Goal: Task Accomplishment & Management: Manage account settings

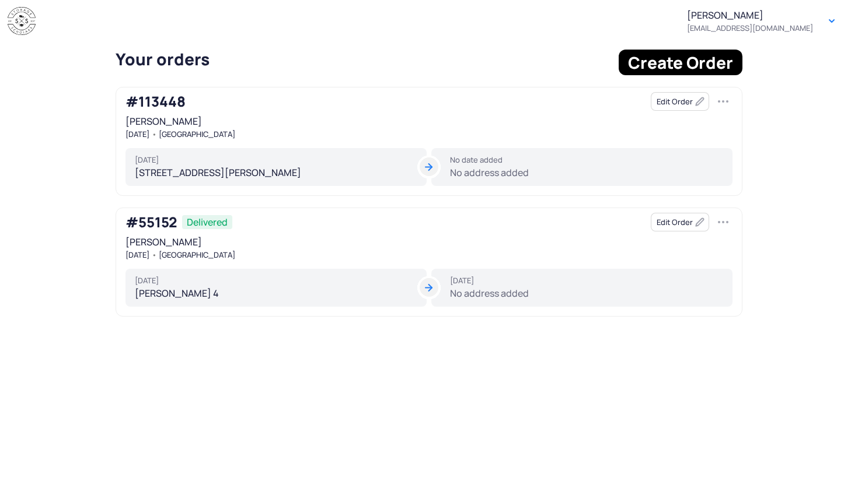
click at [675, 106] on button "Edit Order" at bounding box center [680, 101] width 58 height 19
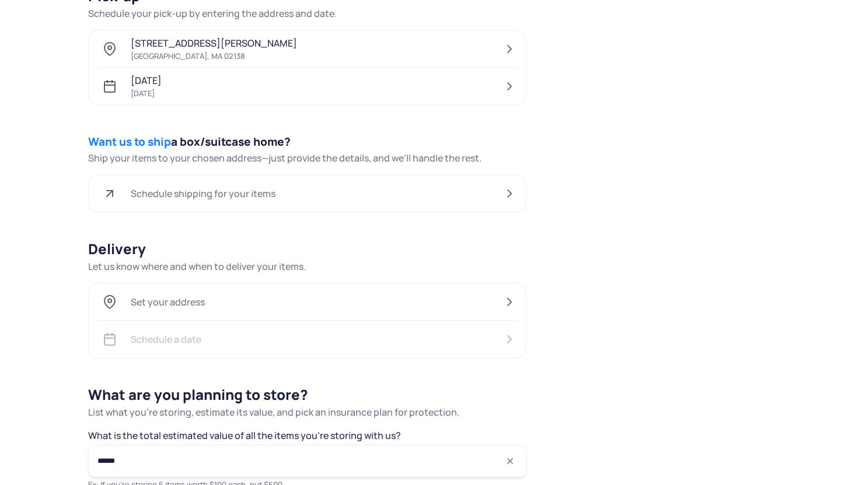
scroll to position [470, 0]
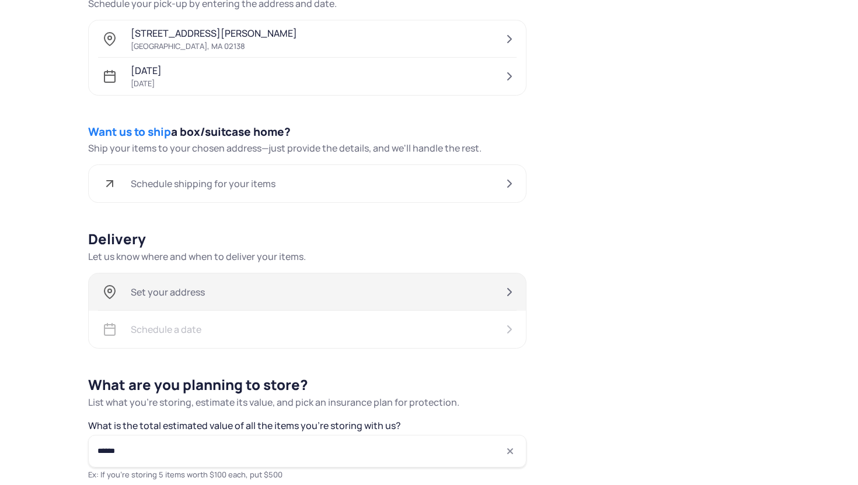
click at [219, 296] on div "Set your address" at bounding box center [307, 292] width 437 height 37
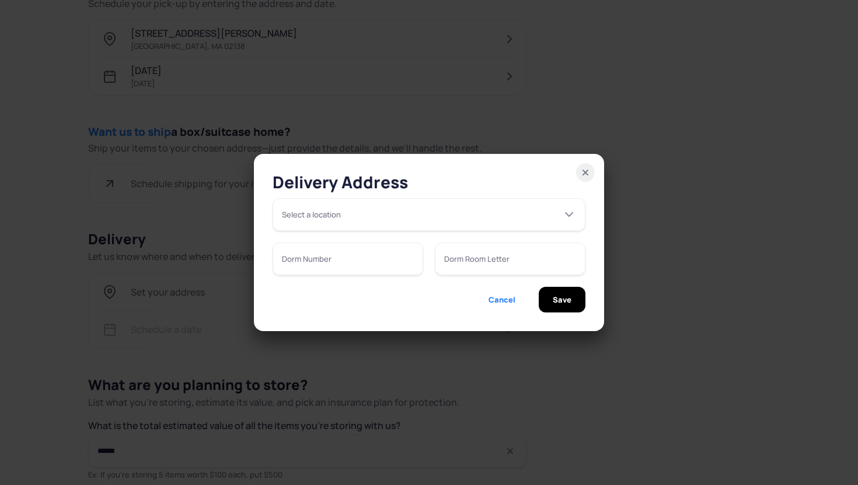
click at [310, 236] on form "Select a location Dorm Number Dorm Room Letter Cancel Save" at bounding box center [428, 255] width 313 height 114
click at [309, 218] on input "Select a location" at bounding box center [428, 214] width 313 height 33
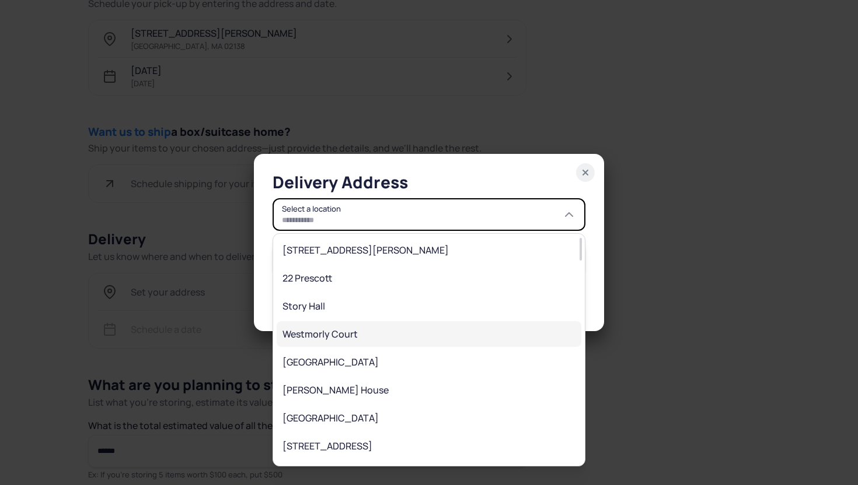
scroll to position [16, 0]
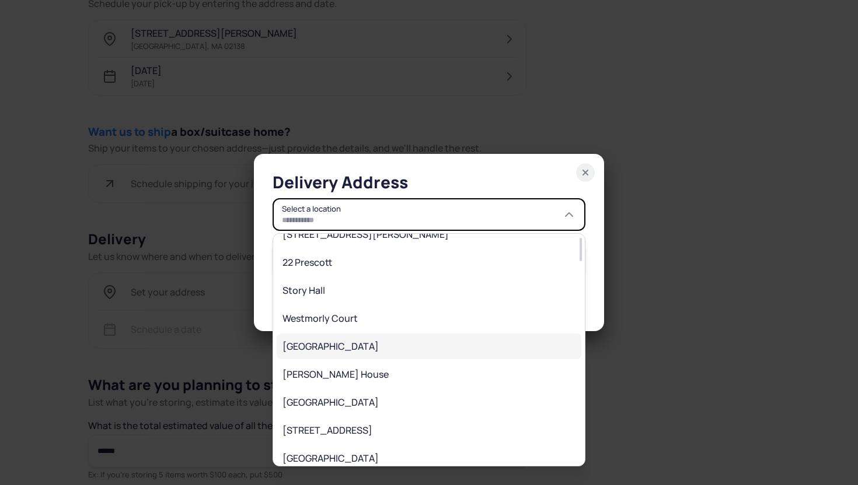
click at [319, 344] on span "[GEOGRAPHIC_DATA]" at bounding box center [420, 347] width 277 height 14
type input "**********"
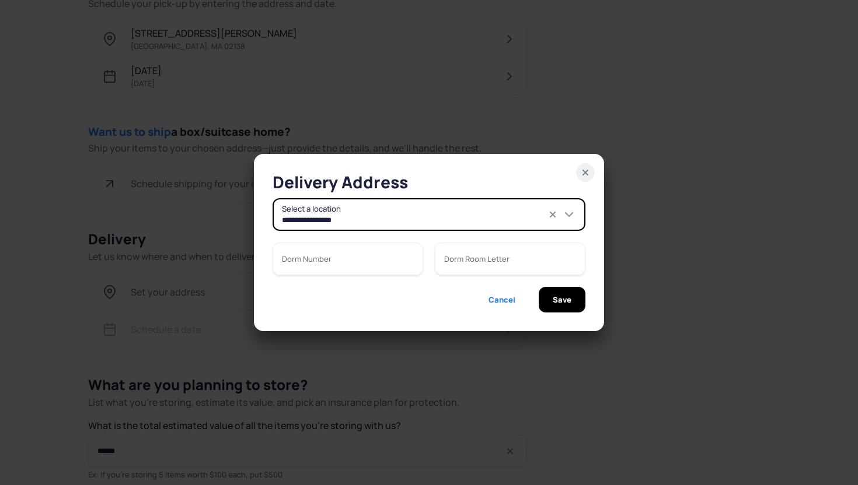
click at [368, 260] on input "Dorm Number" at bounding box center [347, 259] width 151 height 33
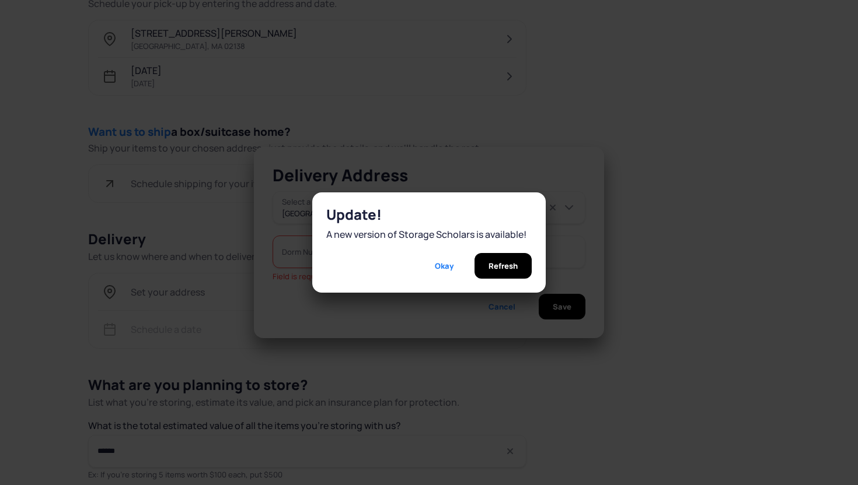
click at [444, 260] on span "Okay" at bounding box center [444, 266] width 19 height 26
